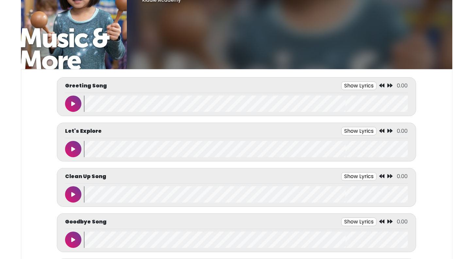
scroll to position [39, 0]
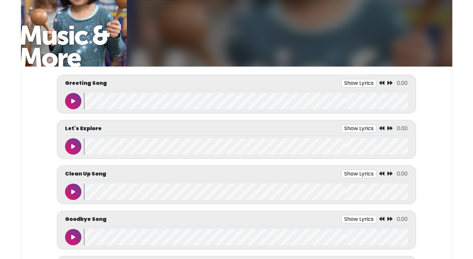
click at [72, 99] on icon at bounding box center [73, 101] width 4 height 5
click at [70, 104] on button at bounding box center [73, 101] width 16 height 16
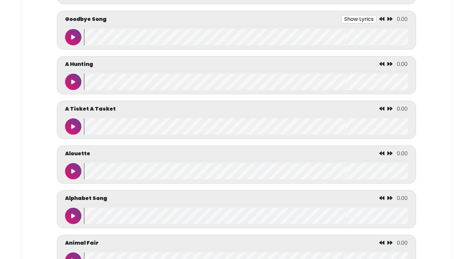
scroll to position [261, 0]
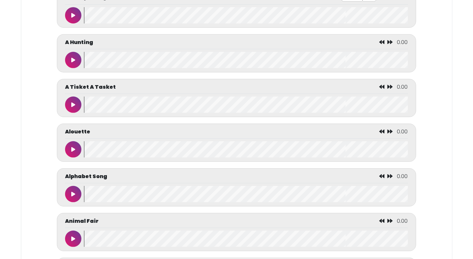
click at [70, 59] on button at bounding box center [73, 60] width 16 height 16
click at [68, 57] on button at bounding box center [73, 60] width 16 height 16
click at [74, 99] on button at bounding box center [73, 105] width 16 height 16
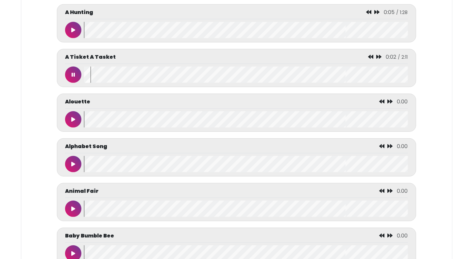
scroll to position [314, 0]
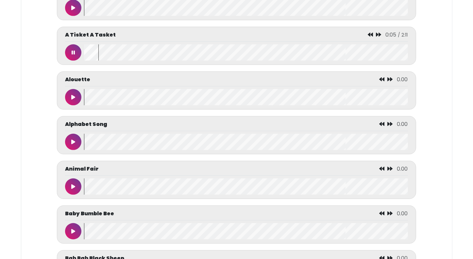
click at [73, 141] on icon at bounding box center [73, 141] width 4 height 5
click at [69, 145] on button at bounding box center [73, 142] width 16 height 16
click at [72, 187] on icon at bounding box center [73, 186] width 4 height 5
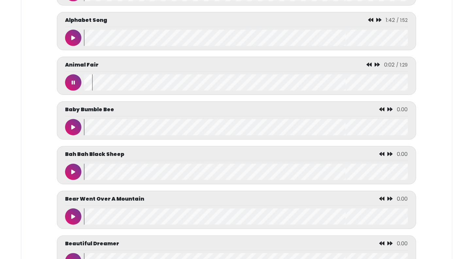
scroll to position [418, 0]
click at [71, 124] on icon at bounding box center [73, 126] width 4 height 5
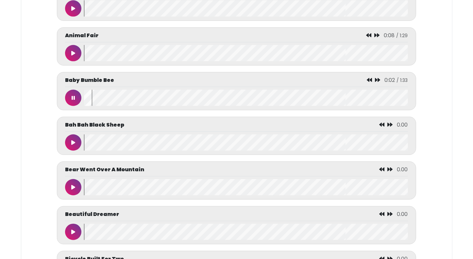
scroll to position [457, 0]
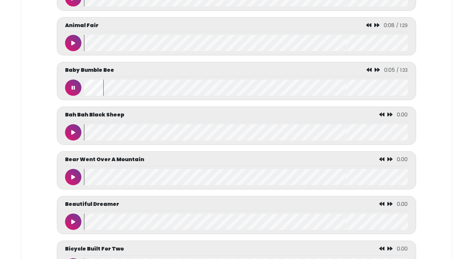
click at [69, 176] on button at bounding box center [73, 177] width 16 height 16
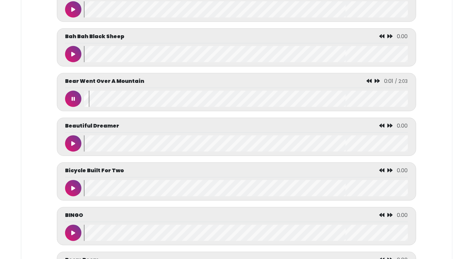
scroll to position [549, 0]
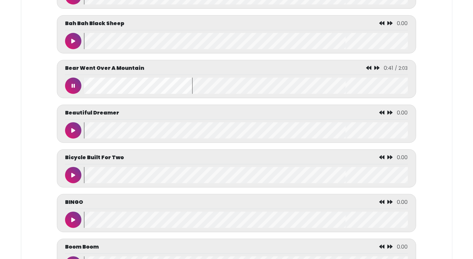
click at [71, 132] on icon at bounding box center [73, 130] width 4 height 5
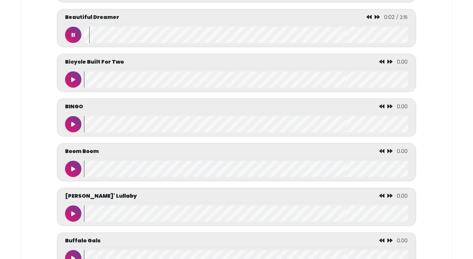
scroll to position [653, 0]
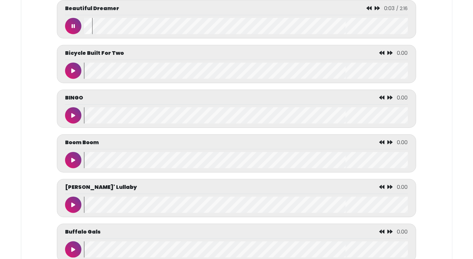
click at [75, 67] on button at bounding box center [73, 71] width 16 height 16
click at [70, 159] on button at bounding box center [73, 160] width 16 height 16
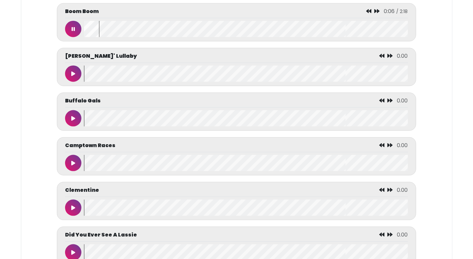
scroll to position [784, 0]
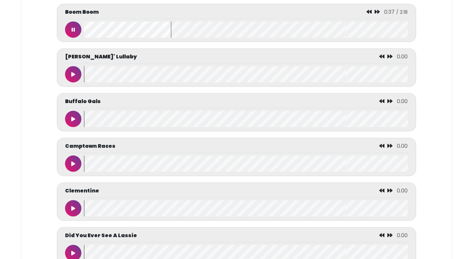
click at [77, 78] on button at bounding box center [73, 74] width 16 height 16
click at [76, 117] on button at bounding box center [73, 119] width 16 height 16
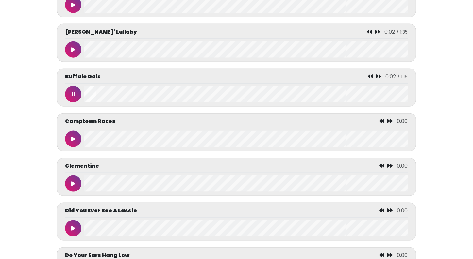
scroll to position [810, 0]
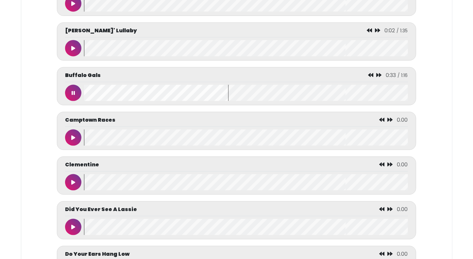
click at [77, 139] on button at bounding box center [73, 138] width 16 height 16
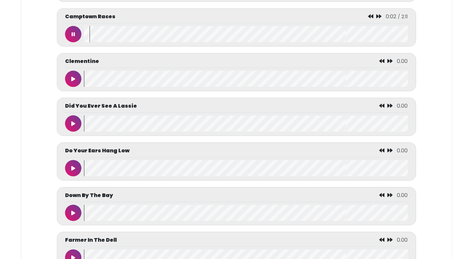
scroll to position [915, 0]
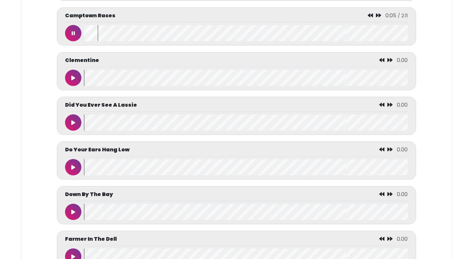
click at [73, 74] on button at bounding box center [73, 78] width 16 height 16
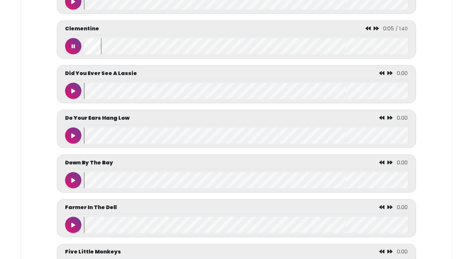
scroll to position [954, 0]
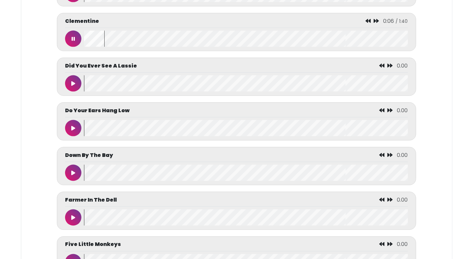
click at [65, 86] on button at bounding box center [73, 83] width 16 height 16
click at [71, 130] on button at bounding box center [73, 128] width 16 height 16
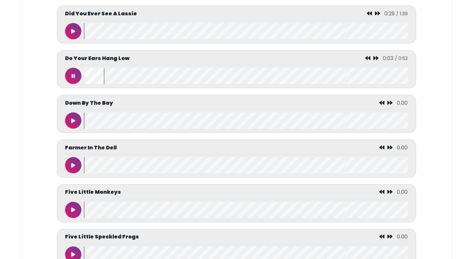
scroll to position [1019, 0]
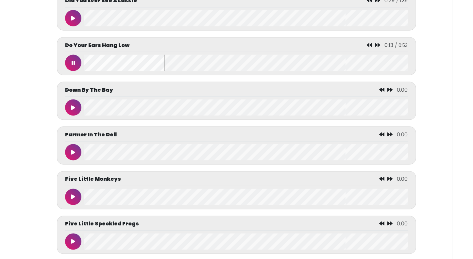
click at [76, 105] on button at bounding box center [73, 108] width 16 height 16
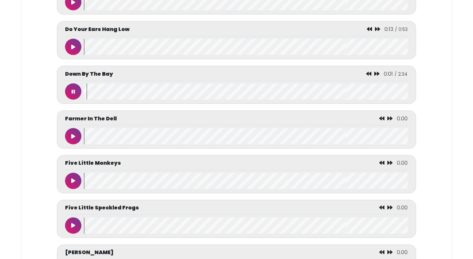
scroll to position [1045, 0]
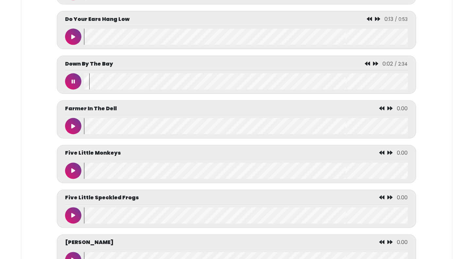
click at [70, 128] on button at bounding box center [73, 126] width 16 height 16
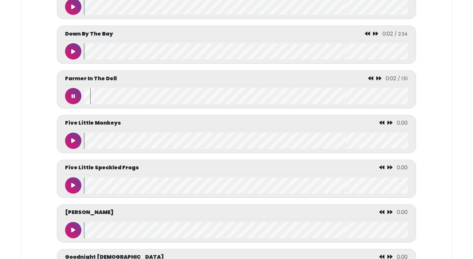
scroll to position [1085, 0]
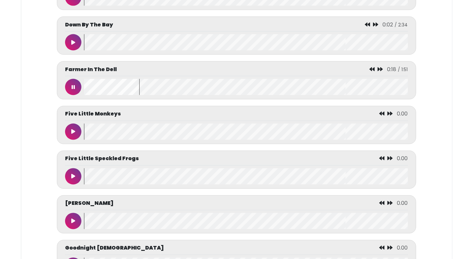
click at [72, 127] on button at bounding box center [73, 132] width 16 height 16
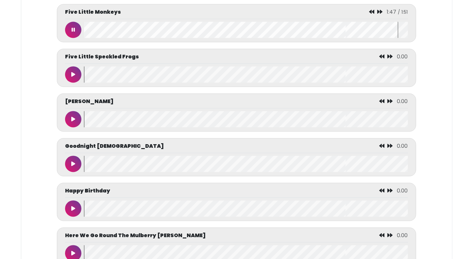
scroll to position [1189, 0]
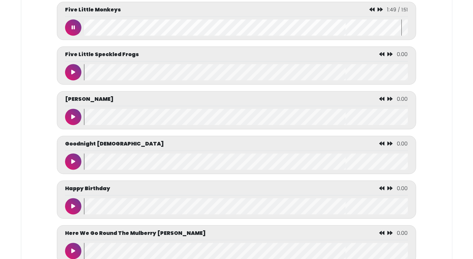
click at [75, 118] on button at bounding box center [73, 117] width 16 height 16
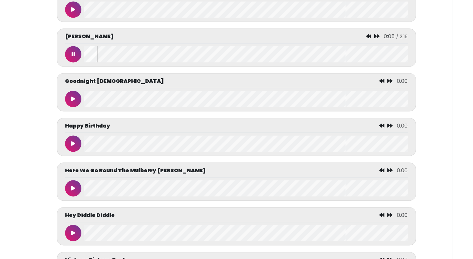
scroll to position [1254, 0]
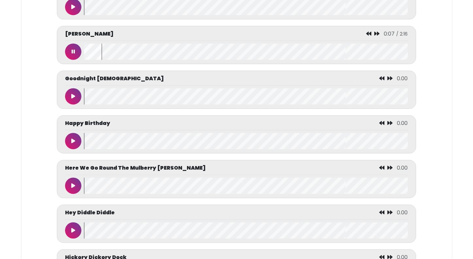
click at [71, 98] on button at bounding box center [73, 96] width 16 height 16
click at [75, 180] on button at bounding box center [73, 186] width 16 height 16
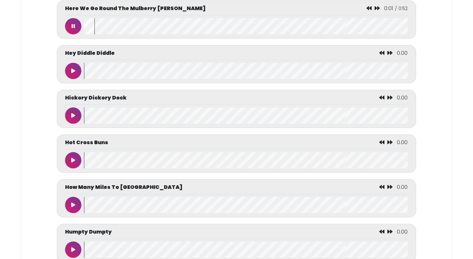
scroll to position [1424, 0]
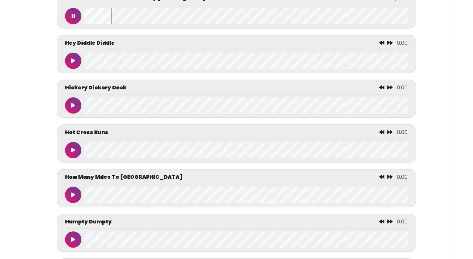
click at [72, 65] on button at bounding box center [73, 61] width 16 height 16
click at [74, 106] on icon at bounding box center [73, 105] width 4 height 5
click at [46, 129] on div "Greeting Song 1:19 / 1:19 Clap, clap, clap" at bounding box center [236, 253] width 431 height 3143
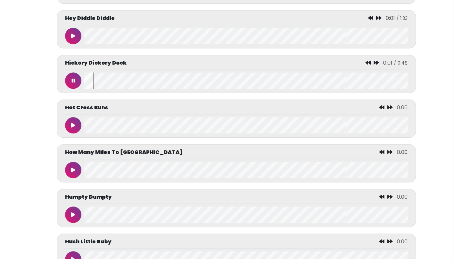
scroll to position [1450, 0]
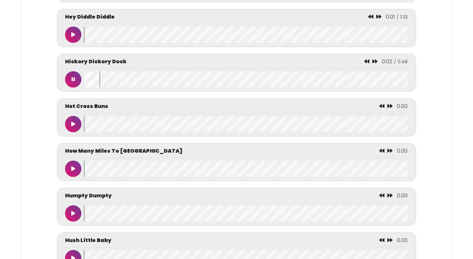
click at [78, 124] on button at bounding box center [73, 124] width 16 height 16
click at [35, 127] on div "Greeting Song 1:19 / 1:19 Clap, clap, clap" at bounding box center [236, 227] width 431 height 3143
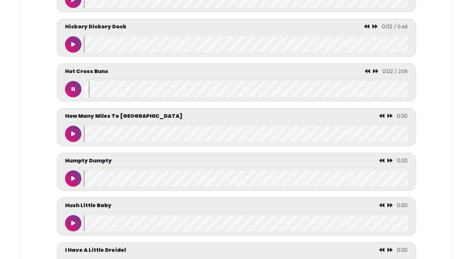
scroll to position [1529, 0]
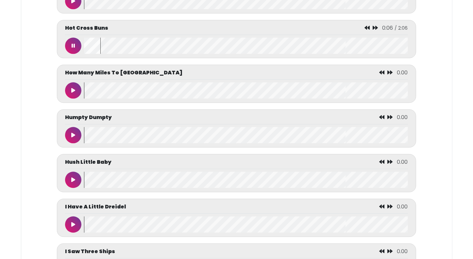
click at [74, 93] on icon at bounding box center [73, 90] width 4 height 5
click at [49, 103] on div "Greeting Song 1:19 / 1:19 Clap, clap, clap" at bounding box center [236, 148] width 431 height 3143
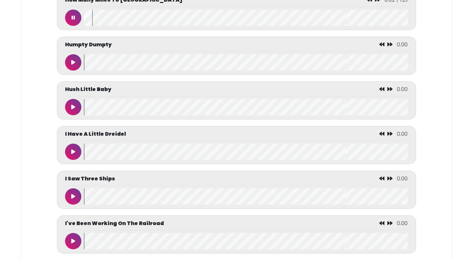
scroll to position [1607, 0]
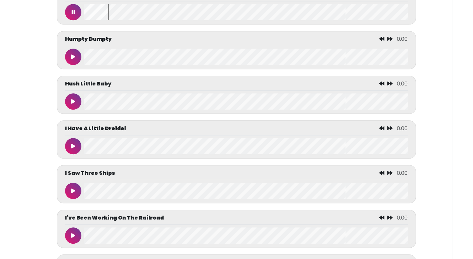
click at [73, 63] on button at bounding box center [73, 57] width 16 height 16
click at [74, 100] on icon at bounding box center [73, 101] width 4 height 5
click at [46, 169] on div "Greeting Song 1:19 / 1:19 Clap, clap, clap" at bounding box center [236, 70] width 431 height 3143
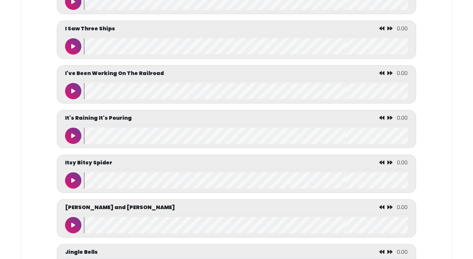
scroll to position [1764, 0]
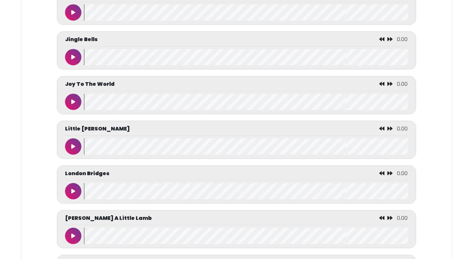
scroll to position [1973, 0]
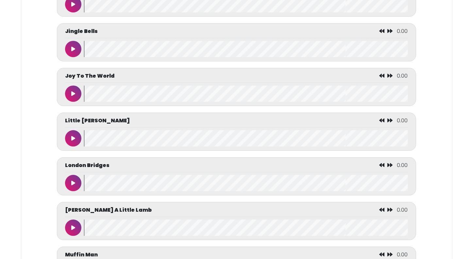
click at [75, 55] on button at bounding box center [73, 49] width 16 height 16
click at [72, 92] on icon at bounding box center [73, 93] width 4 height 5
click at [86, 72] on div "Joy To The World 0:30 / 2:38" at bounding box center [236, 87] width 359 height 38
click at [105, 84] on div "Joy To The World" at bounding box center [236, 87] width 342 height 30
click at [76, 143] on button at bounding box center [73, 138] width 16 height 16
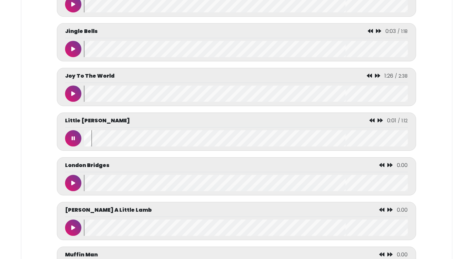
click at [69, 188] on button at bounding box center [73, 183] width 16 height 16
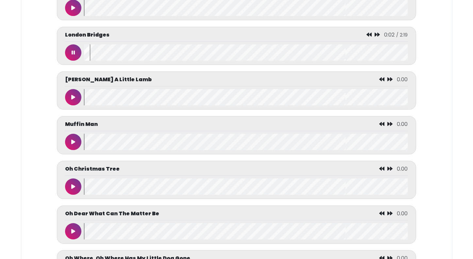
scroll to position [2117, 0]
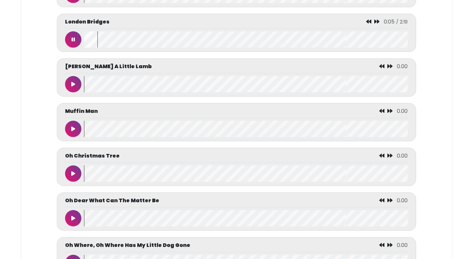
click at [74, 174] on icon at bounding box center [73, 173] width 4 height 5
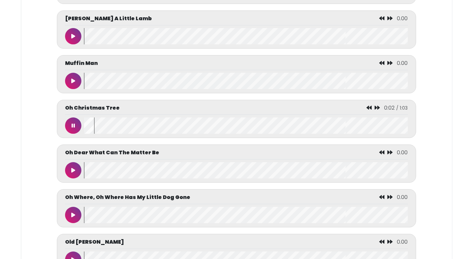
scroll to position [2169, 0]
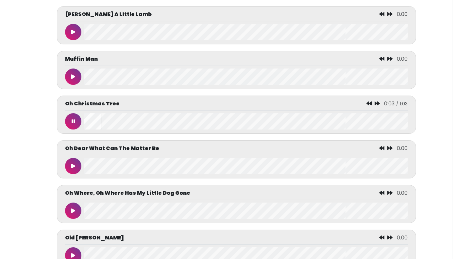
click at [70, 170] on button at bounding box center [73, 166] width 16 height 16
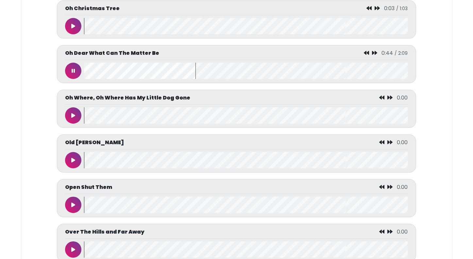
scroll to position [2326, 0]
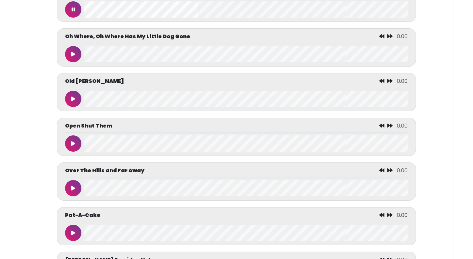
click at [74, 61] on button at bounding box center [73, 54] width 16 height 16
click at [72, 98] on icon at bounding box center [73, 98] width 4 height 5
click at [75, 99] on button at bounding box center [73, 99] width 16 height 16
click at [78, 54] on button at bounding box center [73, 54] width 16 height 16
click at [72, 143] on icon at bounding box center [73, 143] width 4 height 5
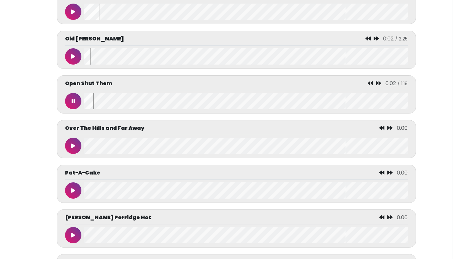
scroll to position [2391, 0]
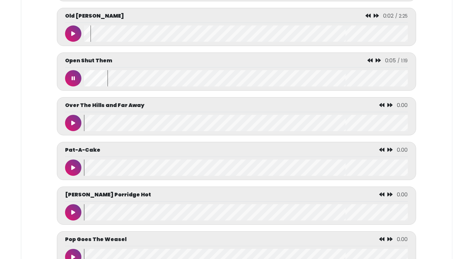
click at [71, 80] on button at bounding box center [73, 78] width 16 height 16
click at [69, 124] on button at bounding box center [73, 123] width 16 height 16
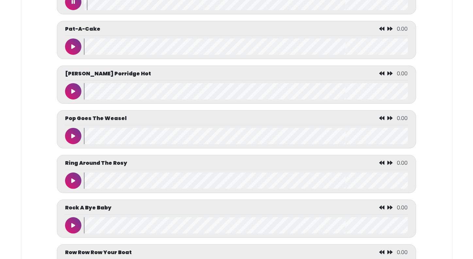
scroll to position [2522, 0]
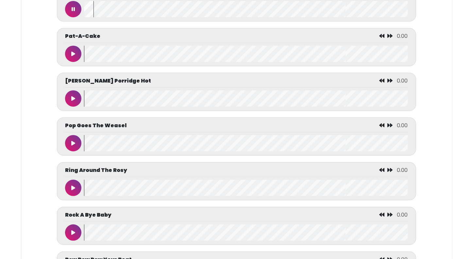
scroll to position [2496, 0]
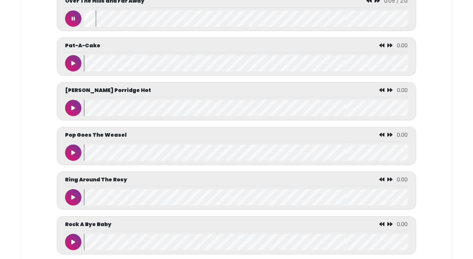
click at [66, 16] on button at bounding box center [73, 18] width 16 height 16
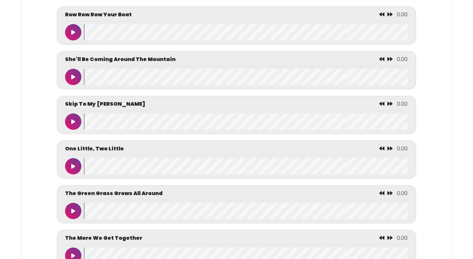
scroll to position [2757, 0]
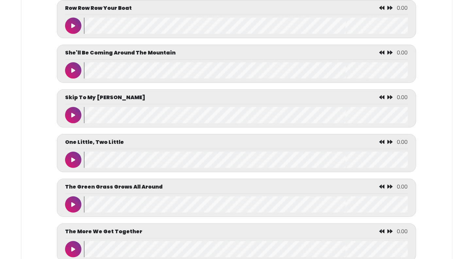
click at [72, 118] on icon at bounding box center [73, 115] width 4 height 5
click at [73, 168] on button at bounding box center [73, 160] width 16 height 16
click at [70, 122] on button at bounding box center [73, 115] width 16 height 16
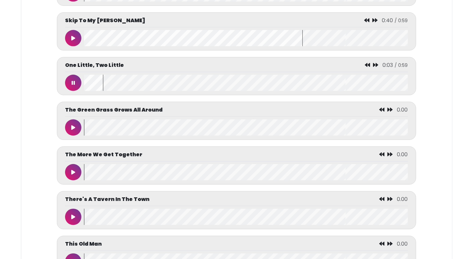
scroll to position [2849, 0]
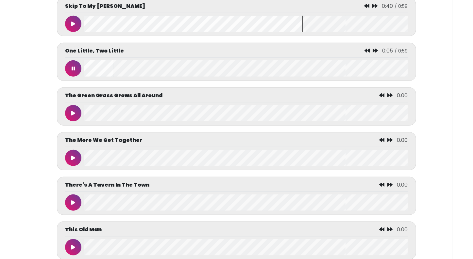
click at [72, 71] on icon at bounding box center [73, 68] width 3 height 5
click at [69, 112] on button at bounding box center [73, 113] width 16 height 16
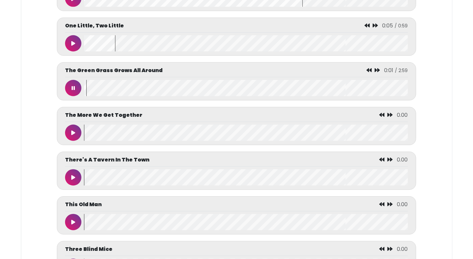
scroll to position [2875, 0]
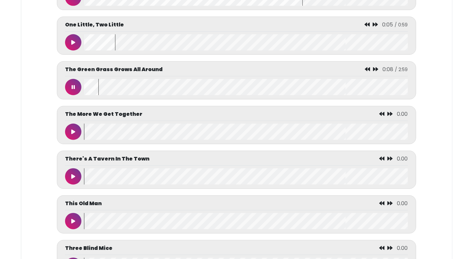
click at [73, 90] on icon at bounding box center [73, 87] width 3 height 5
click at [72, 131] on button at bounding box center [73, 132] width 16 height 16
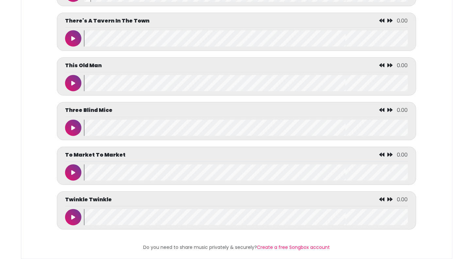
scroll to position [3021, 0]
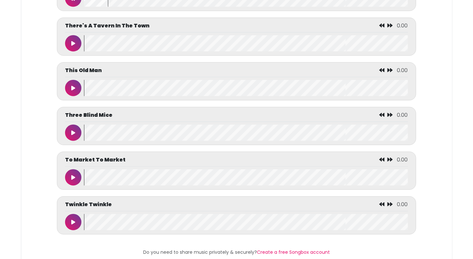
scroll to position [2995, 0]
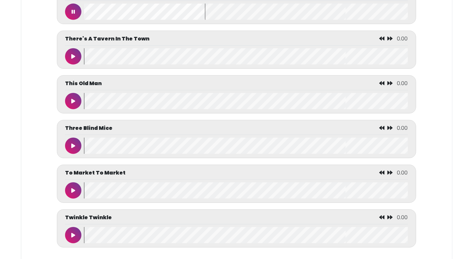
click at [75, 14] on button at bounding box center [73, 12] width 16 height 16
click at [73, 59] on icon at bounding box center [73, 56] width 4 height 5
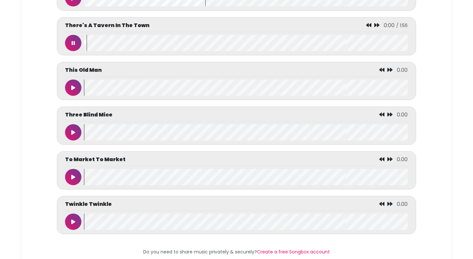
scroll to position [3021, 0]
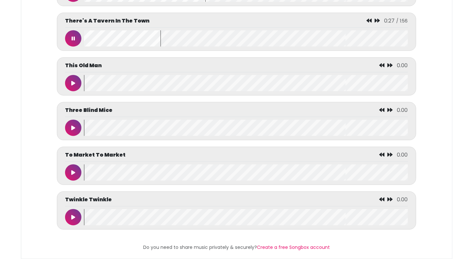
click at [71, 36] on button at bounding box center [73, 38] width 16 height 16
click at [71, 120] on button at bounding box center [73, 128] width 16 height 16
click at [73, 126] on button at bounding box center [73, 128] width 16 height 16
click at [73, 170] on icon at bounding box center [73, 172] width 4 height 5
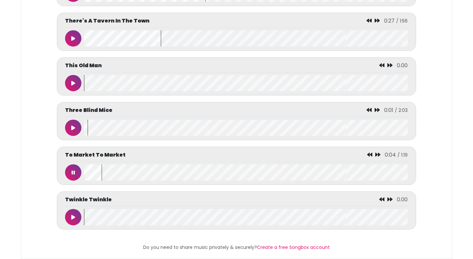
click at [72, 170] on icon at bounding box center [73, 172] width 3 height 5
